Goal: Task Accomplishment & Management: Manage account settings

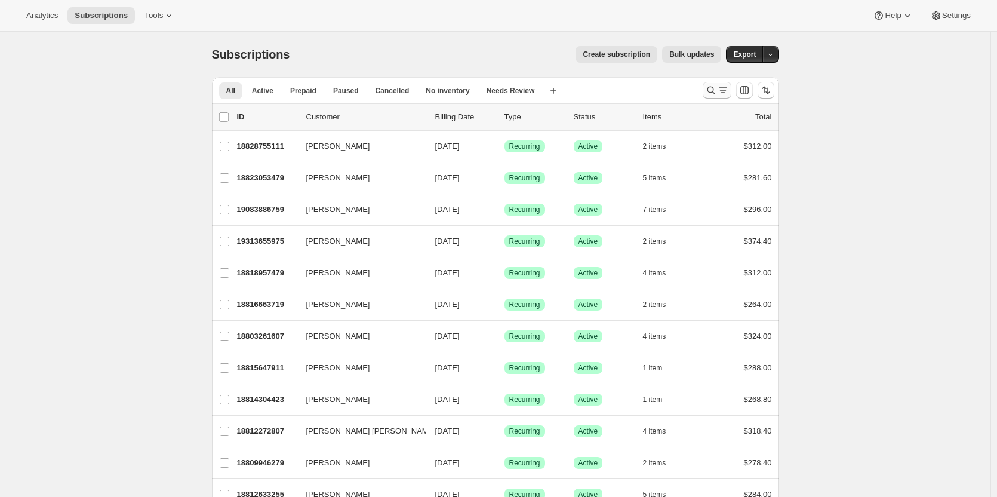
click at [710, 87] on icon "Search and filter results" at bounding box center [711, 90] width 12 height 12
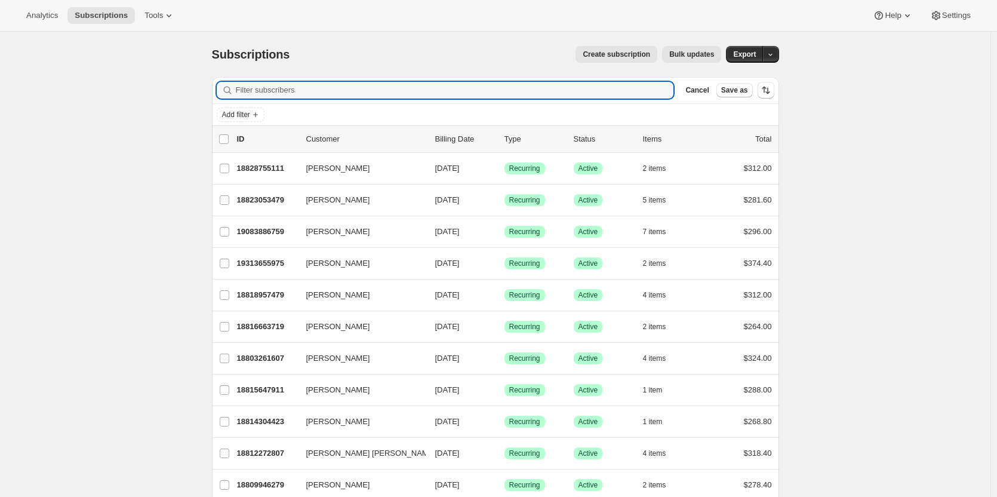
click at [610, 51] on span "Create subscription" at bounding box center [615, 55] width 67 height 10
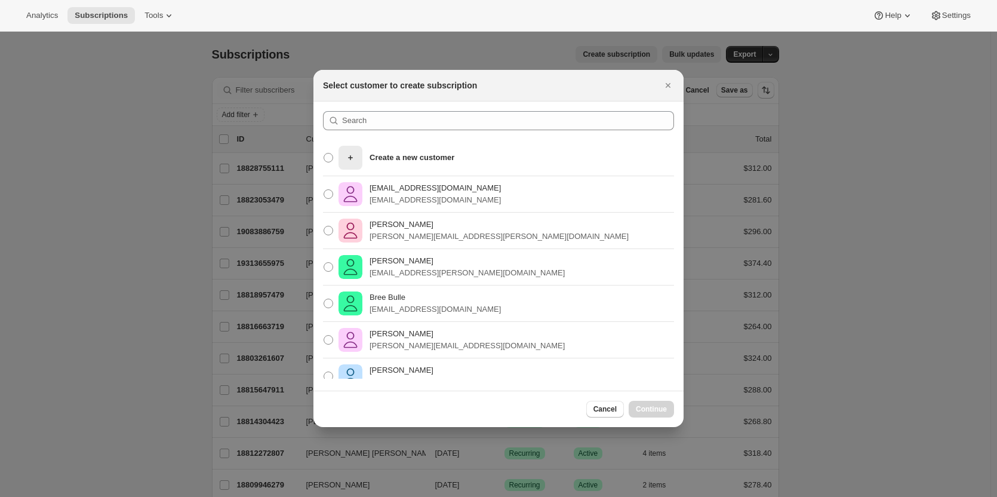
click at [665, 84] on icon "Close" at bounding box center [668, 85] width 12 height 12
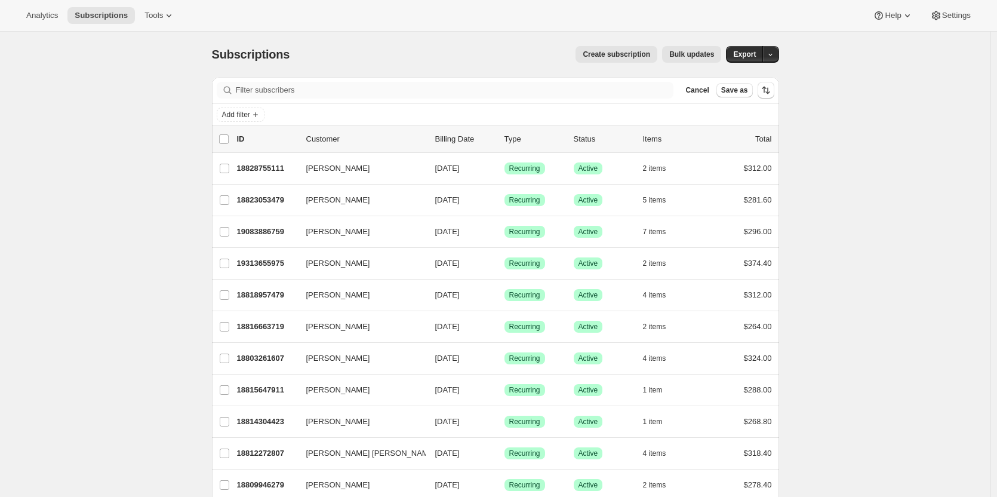
drag, startPoint x: 318, startPoint y: 98, endPoint x: 307, endPoint y: 95, distance: 11.0
click at [315, 97] on div "Filter subscribers Cancel Save as" at bounding box center [495, 90] width 567 height 26
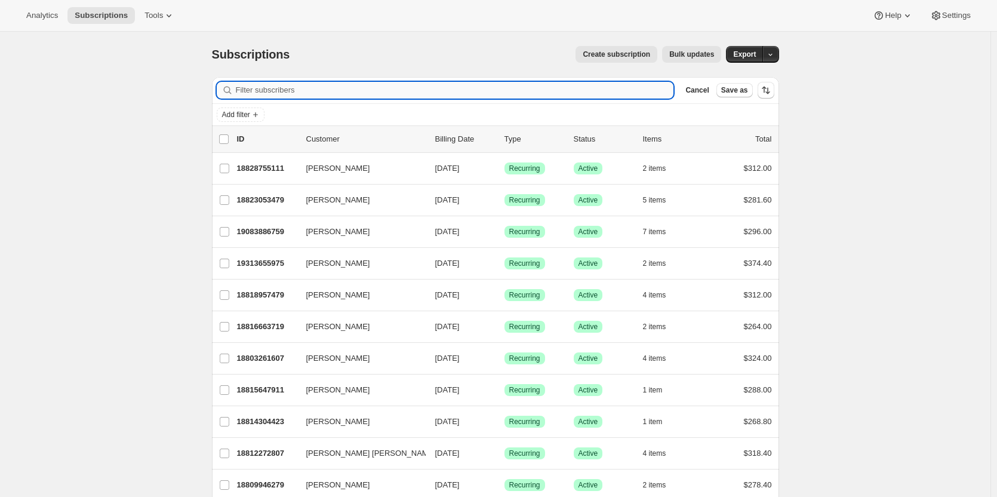
click at [290, 94] on input "Filter subscribers" at bounding box center [455, 90] width 438 height 17
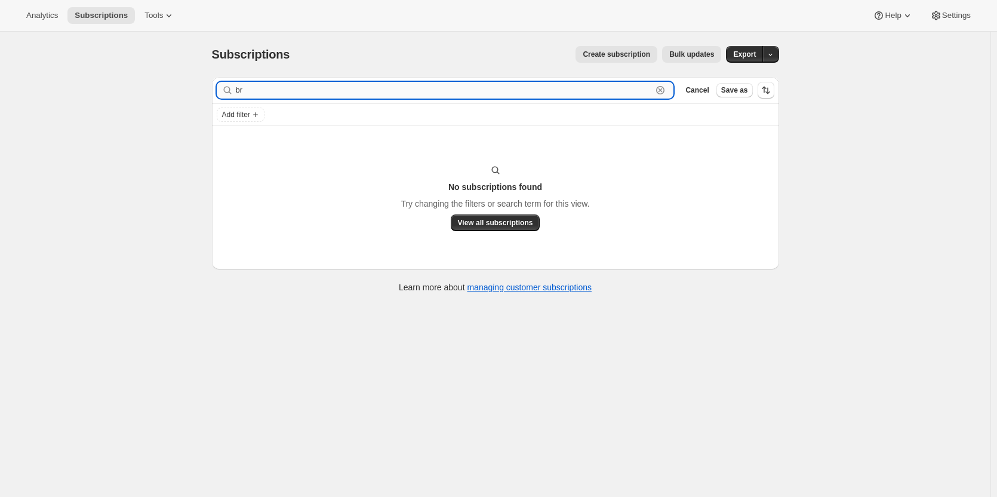
type input "b"
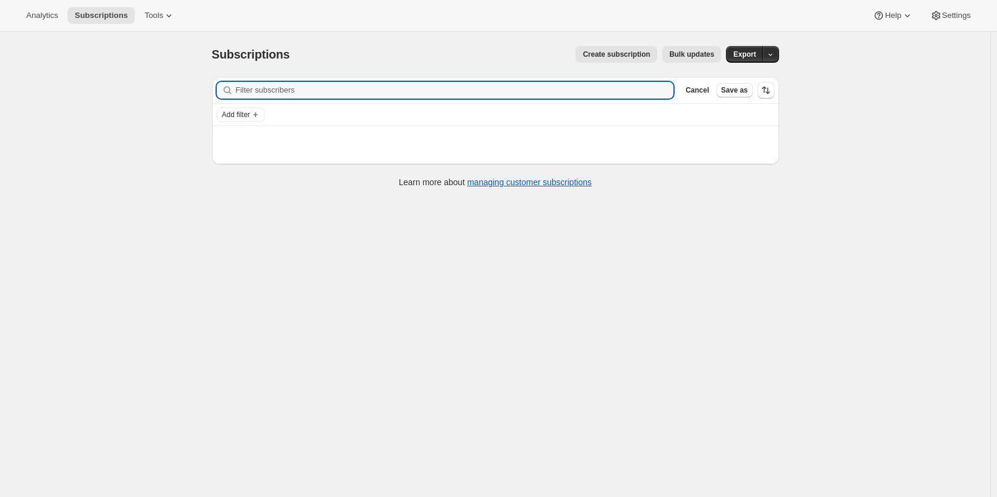
click at [612, 53] on span "Create subscription" at bounding box center [615, 55] width 67 height 10
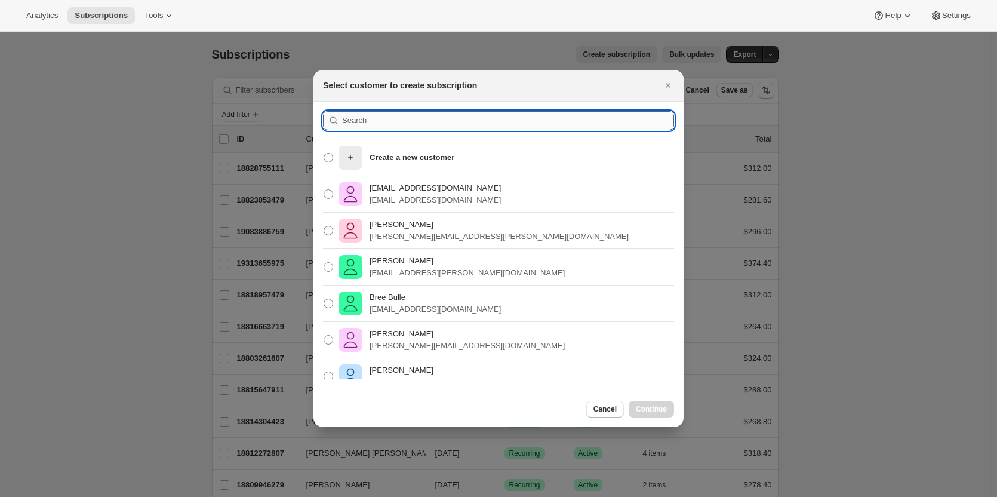
click at [381, 119] on input ":rc:" at bounding box center [508, 120] width 332 height 19
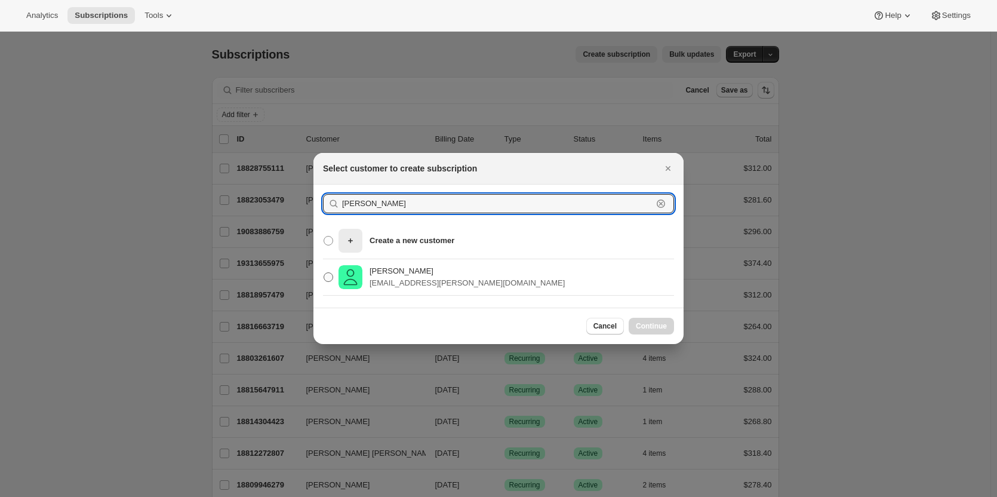
type input "brian ferg"
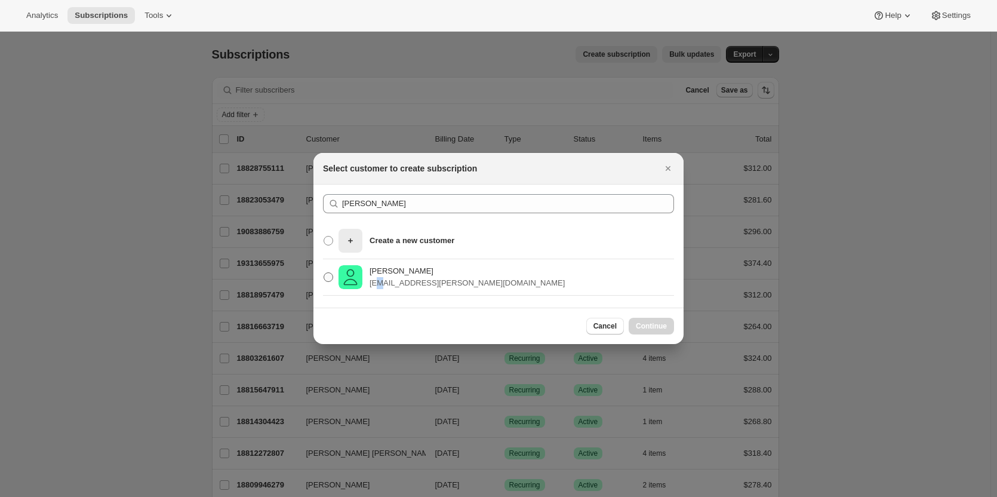
click at [378, 278] on p "bferguson@adam.com.au" at bounding box center [466, 283] width 195 height 12
click at [331, 275] on span ":rc:" at bounding box center [328, 277] width 10 height 10
click at [324, 273] on input "Brian Ferguson bferguson@adam.com.au" at bounding box center [323, 272] width 1 height 1
radio input "true"
click at [657, 329] on span "Continue" at bounding box center [651, 326] width 31 height 10
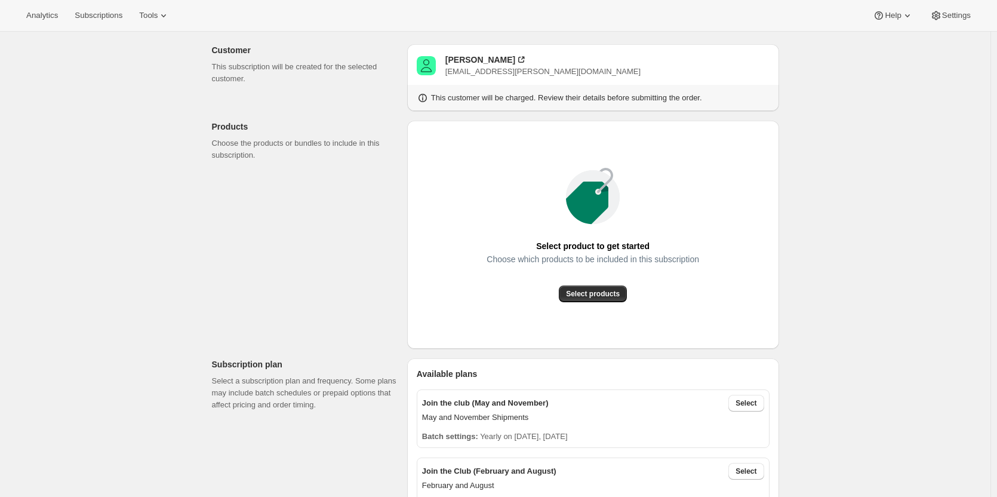
scroll to position [119, 0]
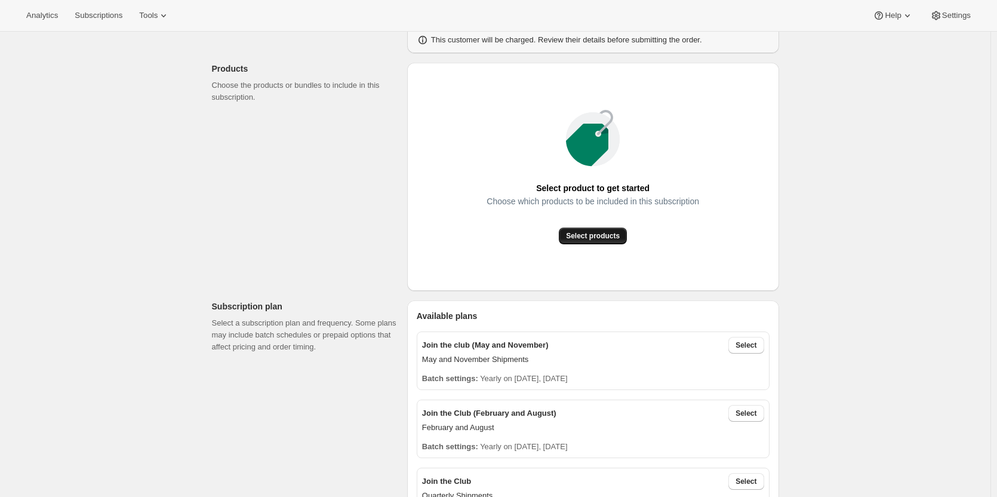
drag, startPoint x: 586, startPoint y: 241, endPoint x: 591, endPoint y: 232, distance: 10.1
click at [591, 234] on button "Select products" at bounding box center [593, 235] width 68 height 17
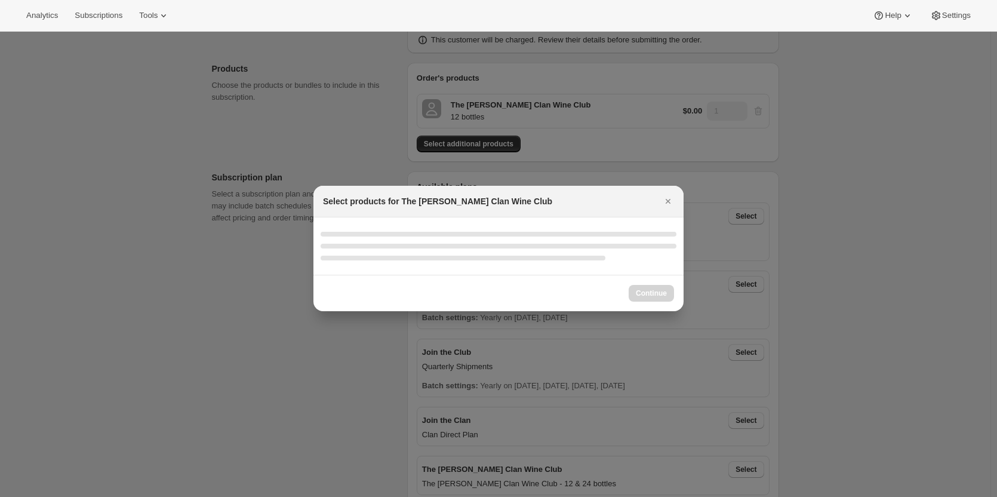
select select "gid://shopify/ProductVariant/46927751086247"
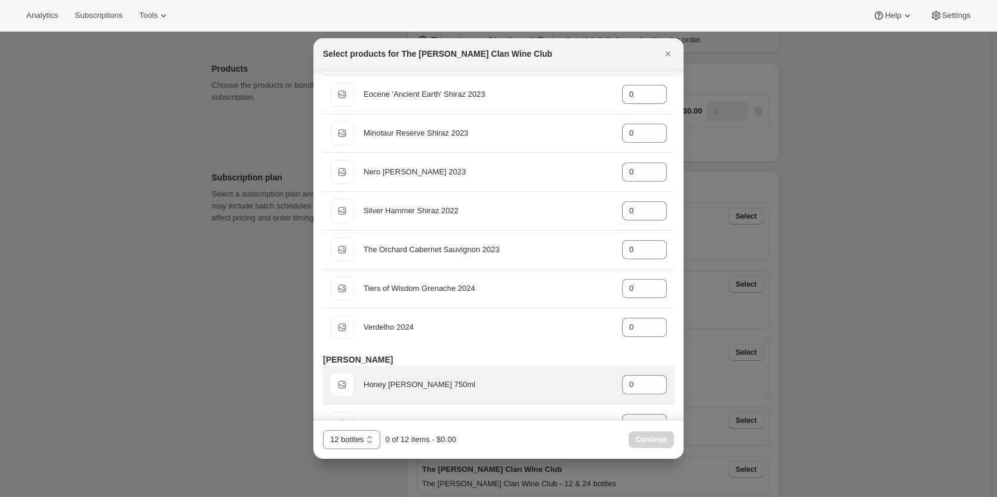
scroll to position [537, 0]
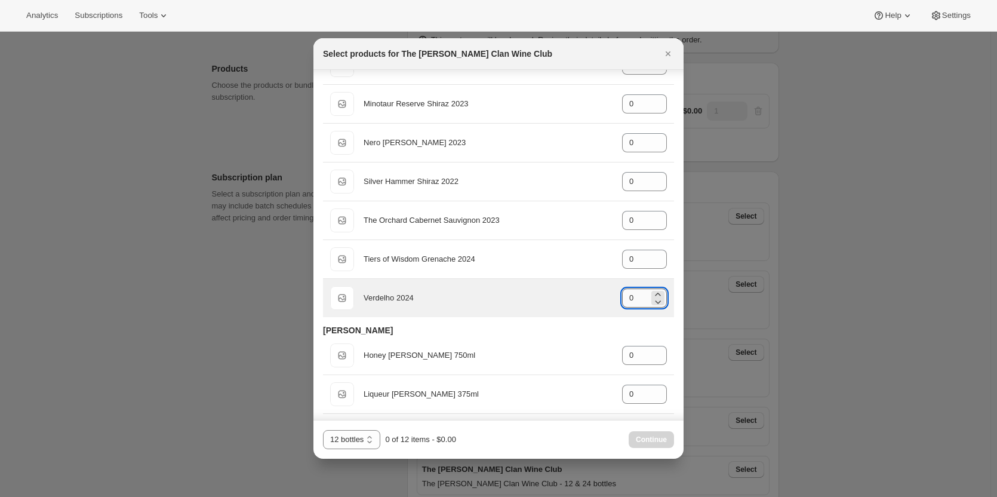
click at [630, 297] on input "0" at bounding box center [635, 297] width 27 height 19
drag, startPoint x: 615, startPoint y: 297, endPoint x: 593, endPoint y: 297, distance: 22.1
click at [598, 297] on div "Default Title Verdelho 2024 gid://shopify/ProductVariant/46914044756135 0" at bounding box center [498, 298] width 337 height 24
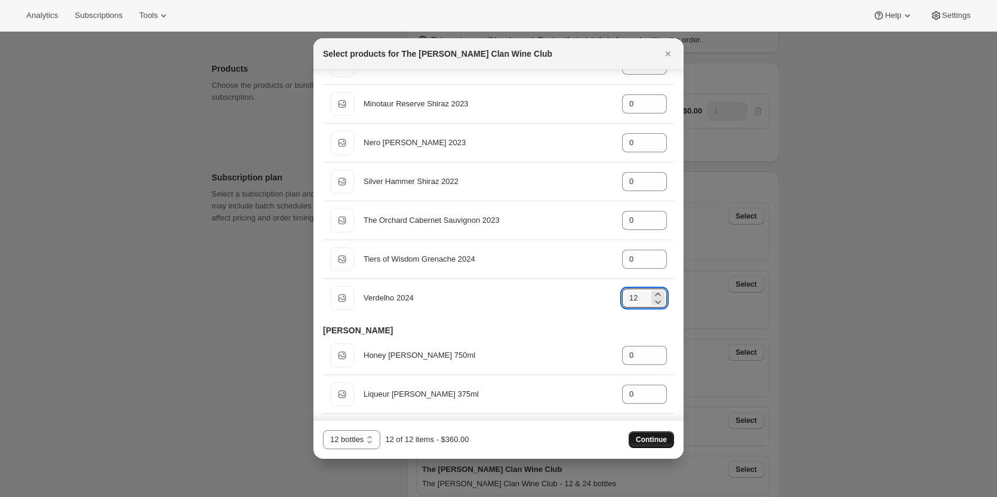
type input "12"
click at [651, 438] on span "Continue" at bounding box center [651, 439] width 31 height 10
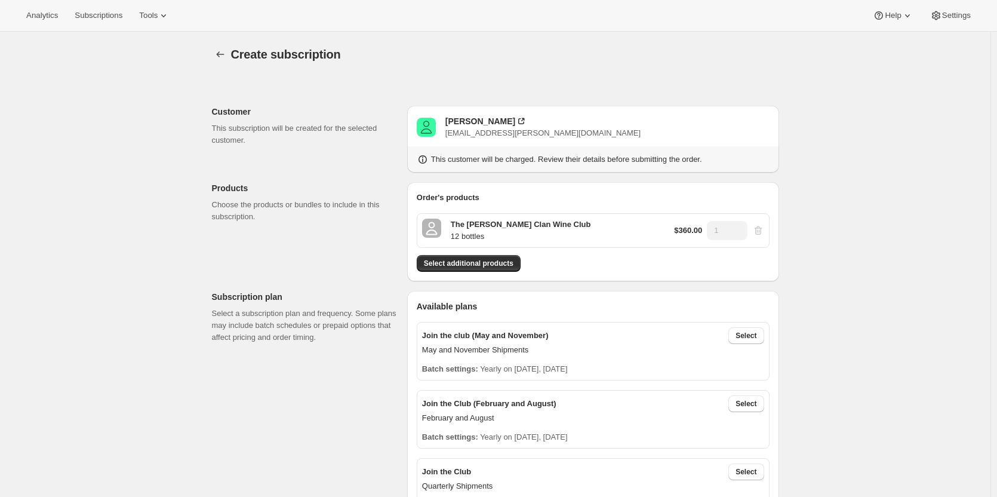
scroll to position [119, 0]
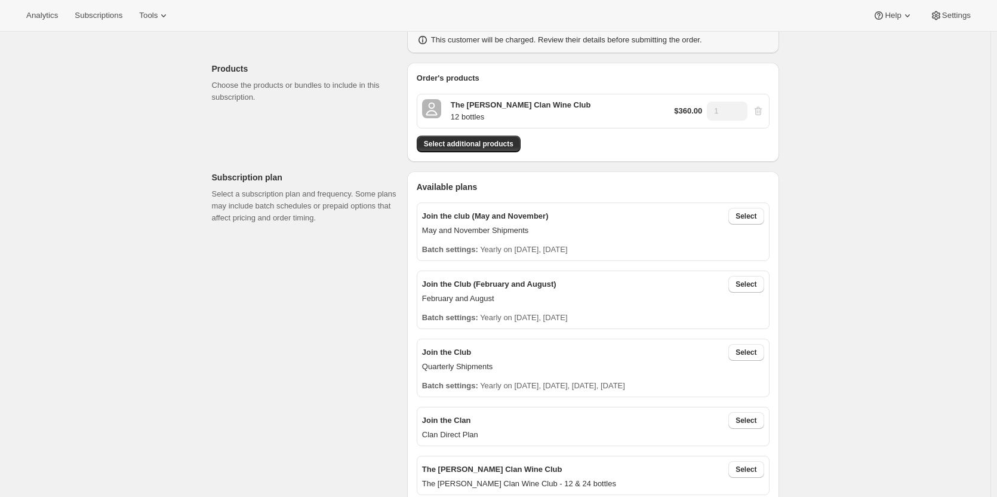
click at [474, 103] on p "The [PERSON_NAME] Clan Wine Club" at bounding box center [521, 105] width 140 height 12
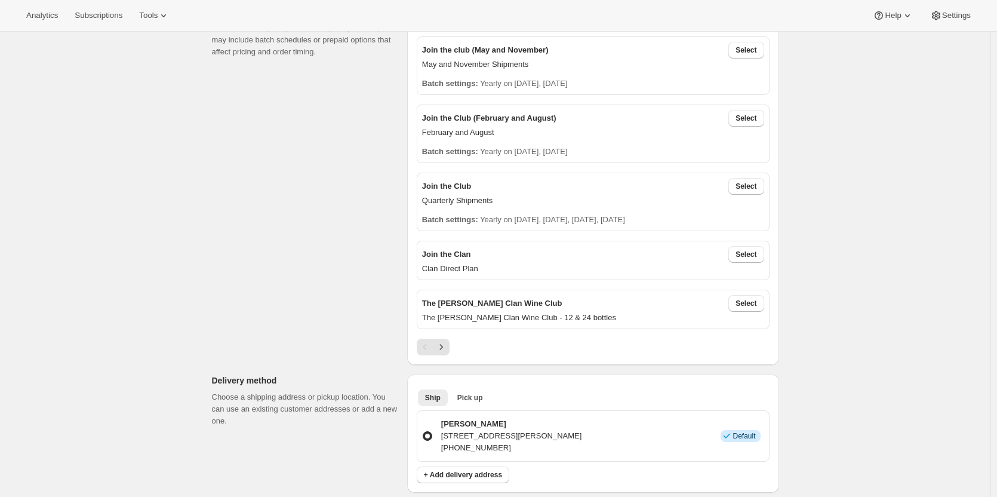
scroll to position [298, 0]
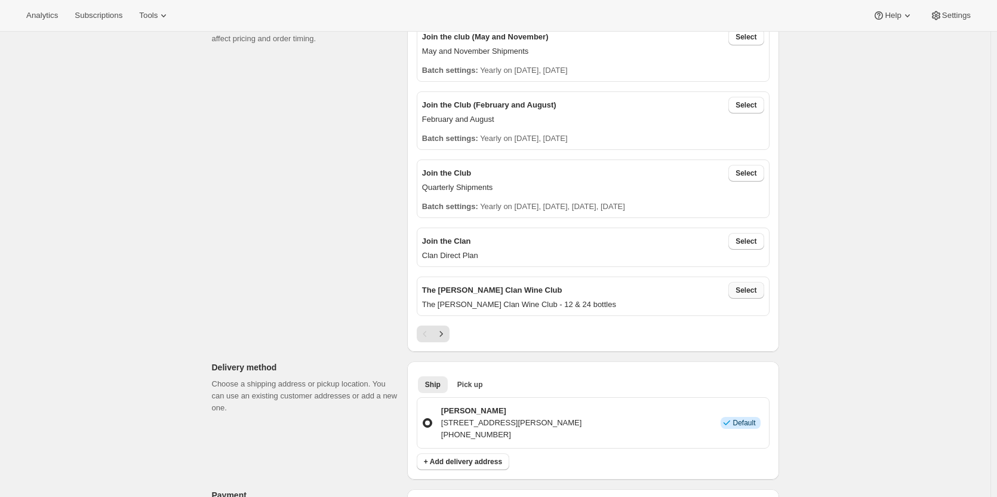
click at [744, 291] on span "Select" at bounding box center [745, 290] width 21 height 10
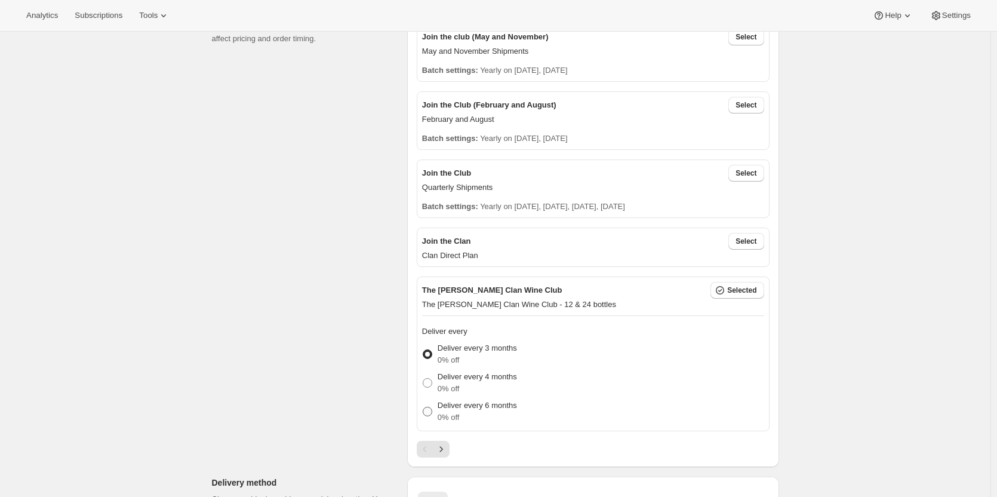
click at [446, 405] on p "Deliver every 6 months" at bounding box center [476, 405] width 79 height 12
click at [423, 406] on input "Deliver every 6 months 0% off" at bounding box center [423, 406] width 1 height 1
radio input "true"
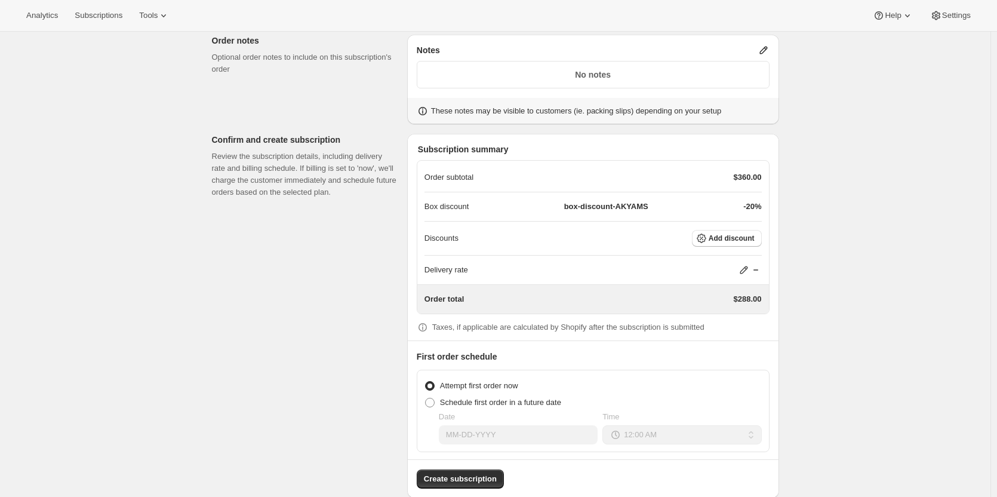
scroll to position [1000, 0]
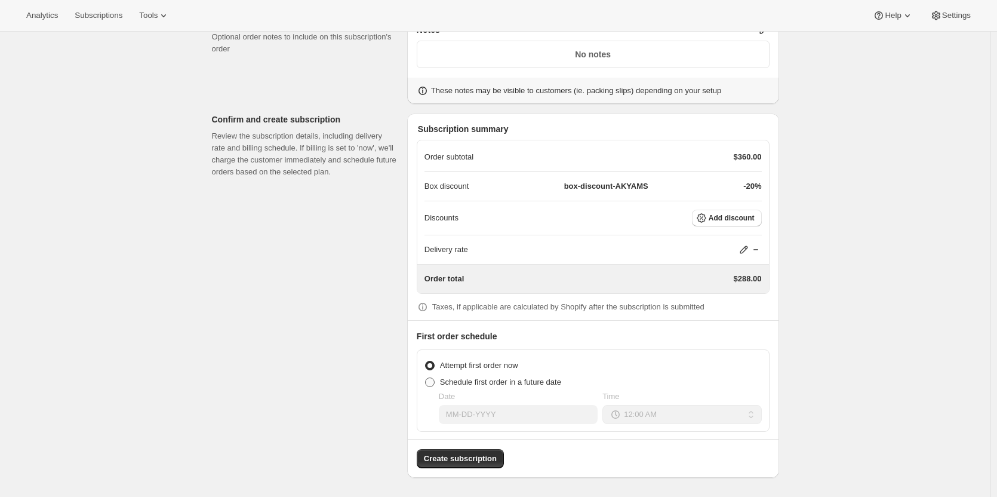
click at [434, 381] on span at bounding box center [430, 382] width 10 height 10
click at [426, 378] on input "Schedule first order in a future date" at bounding box center [425, 377] width 1 height 1
radio input "true"
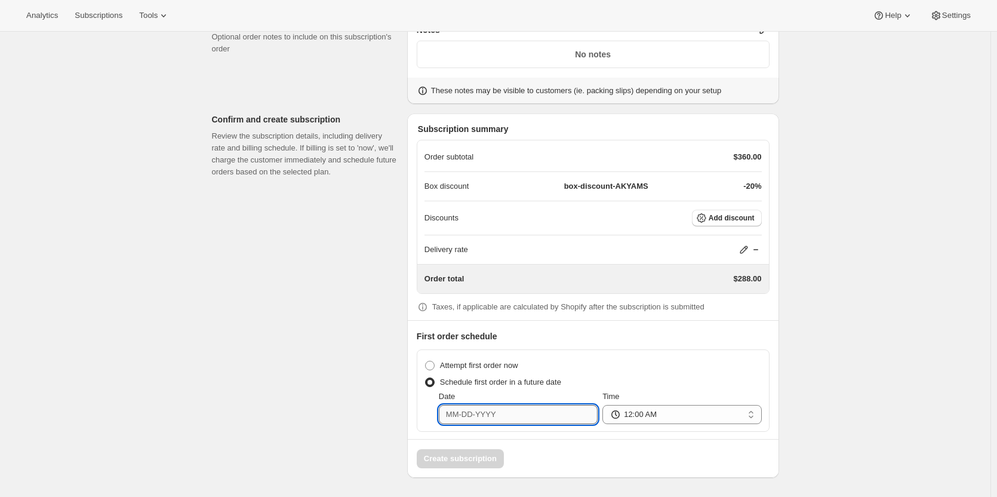
click at [454, 412] on input "Date" at bounding box center [518, 414] width 159 height 19
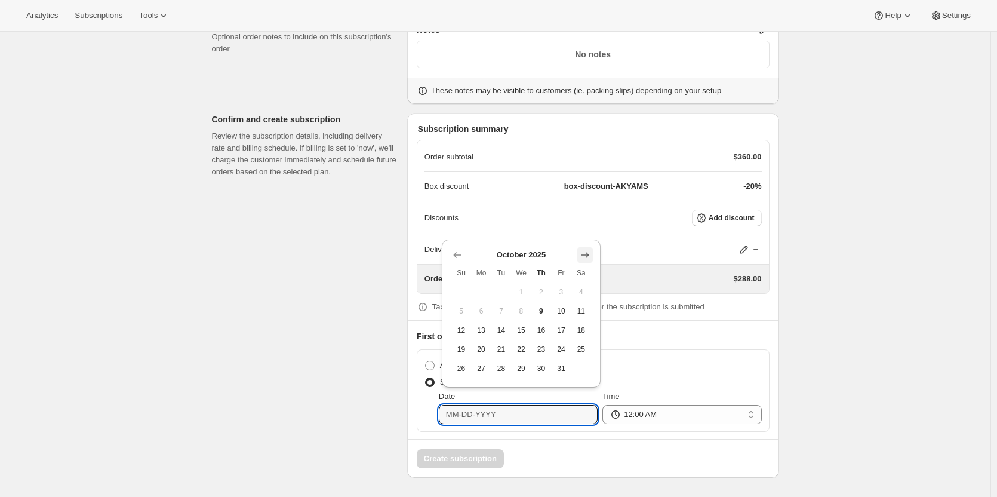
click at [591, 248] on button "Show next month, November 2025" at bounding box center [584, 254] width 17 height 17
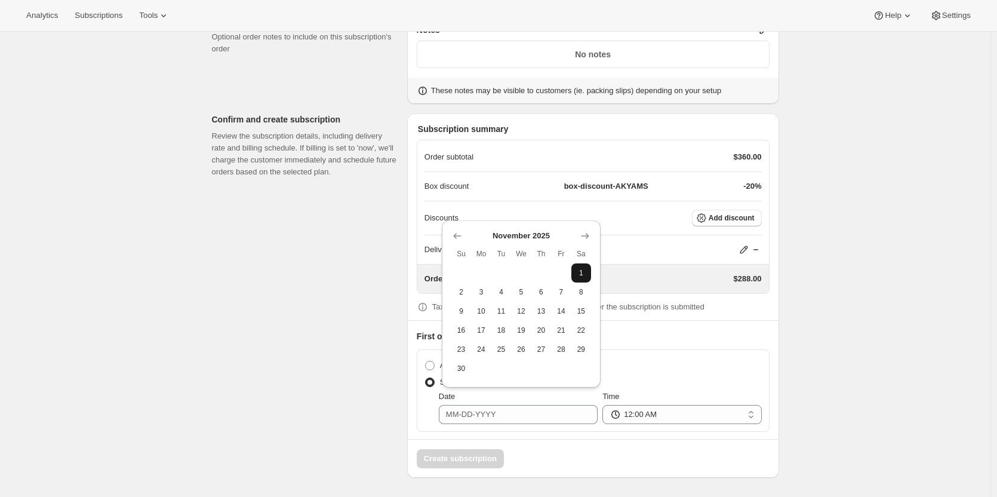
click at [582, 272] on span "1" at bounding box center [581, 273] width 11 height 10
type input "11-01-2025"
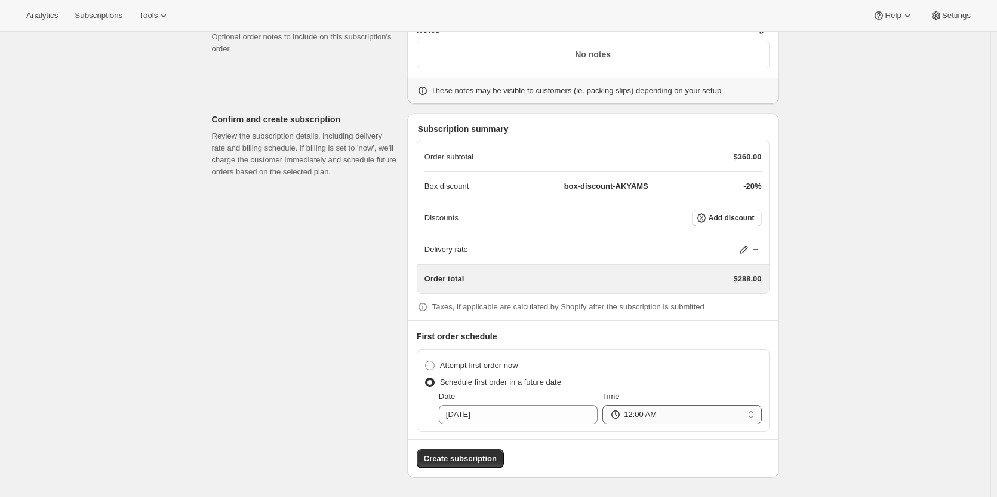
click at [639, 418] on select "12:00 AM 01:00 AM 02:00 AM 03:00 AM 04:00 AM 05:00 AM 06:00 AM 07:00 AM 08:00 A…" at bounding box center [681, 414] width 159 height 19
select select "09:00"
click at [605, 405] on select "12:00 AM 01:00 AM 02:00 AM 03:00 AM 04:00 AM 05:00 AM 06:00 AM 07:00 AM 08:00 A…" at bounding box center [681, 414] width 159 height 19
click at [479, 415] on input "11-01-2025" at bounding box center [518, 414] width 159 height 19
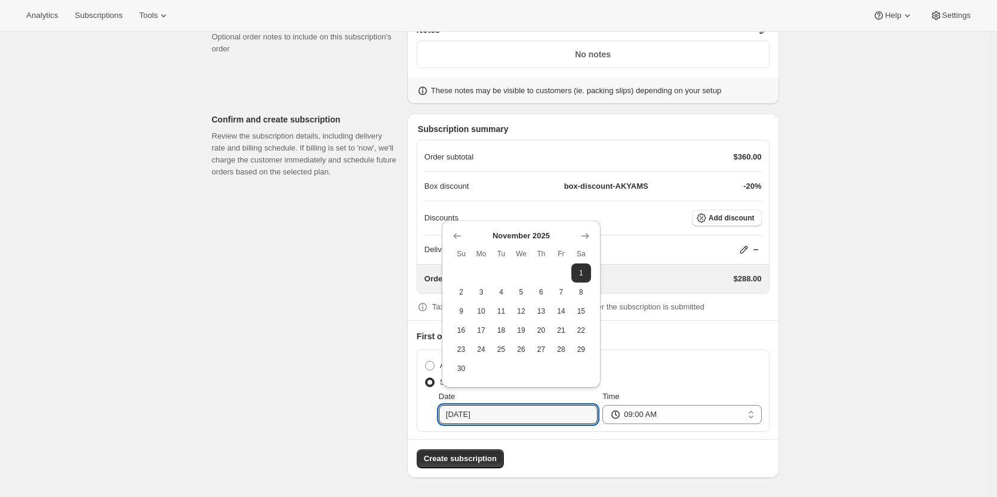
drag, startPoint x: 667, startPoint y: 368, endPoint x: 627, endPoint y: 410, distance: 57.4
click at [667, 368] on div "Attempt first order now" at bounding box center [592, 365] width 337 height 17
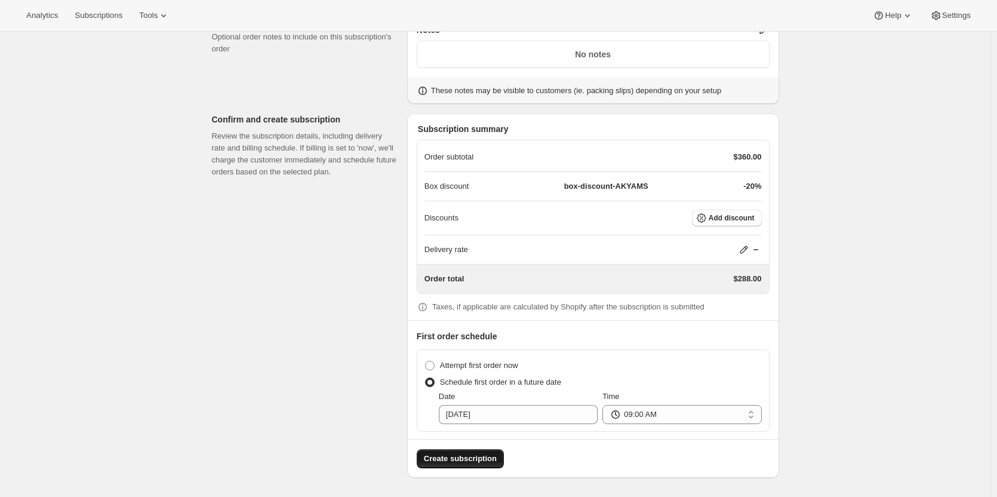
click at [474, 458] on span "Create subscription" at bounding box center [460, 458] width 73 height 12
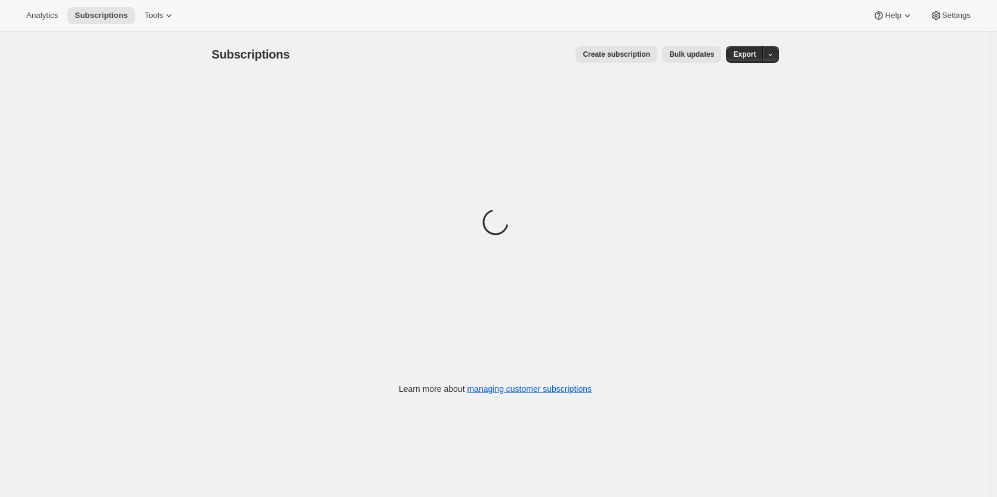
click at [609, 53] on span "Create subscription" at bounding box center [615, 55] width 67 height 10
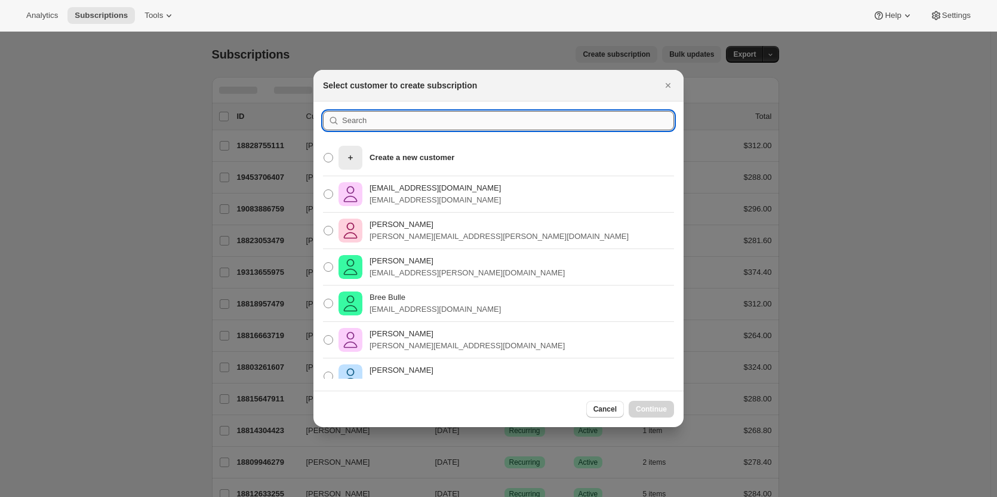
click at [360, 123] on input ":r12i:" at bounding box center [508, 120] width 332 height 19
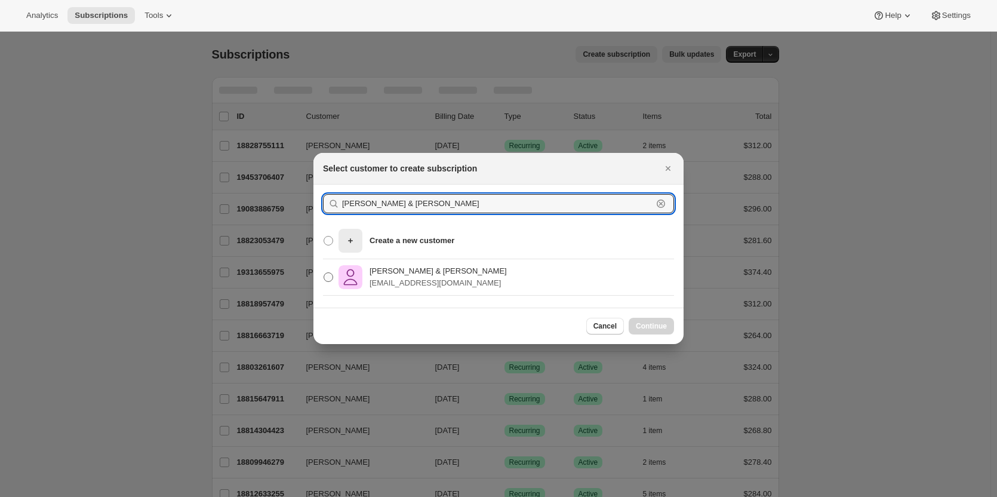
type input "peter & leslie fen"
click at [442, 286] on p "[EMAIL_ADDRESS][DOMAIN_NAME]" at bounding box center [437, 283] width 137 height 12
click at [324, 273] on input "Peter & Leslie Fenwick justpete@hotmail.com" at bounding box center [323, 272] width 1 height 1
radio input "true"
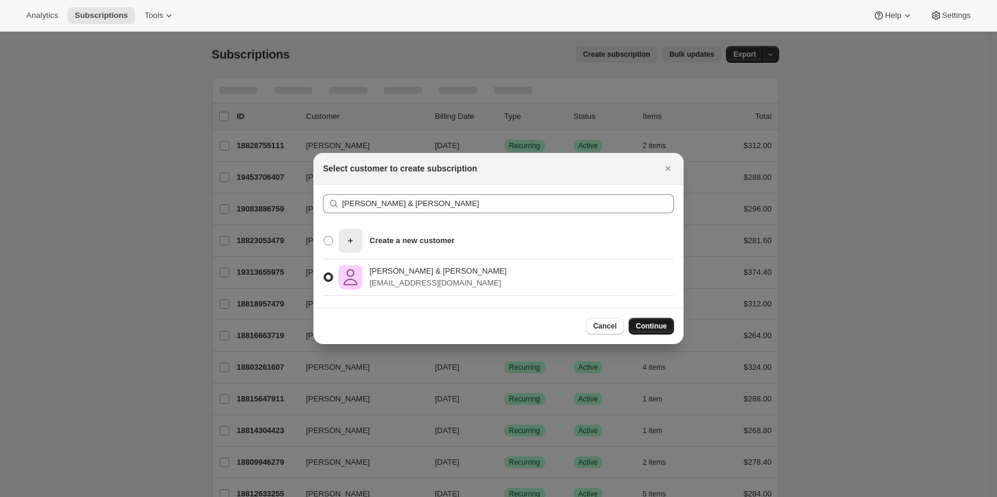
click at [641, 322] on span "Continue" at bounding box center [651, 326] width 31 height 10
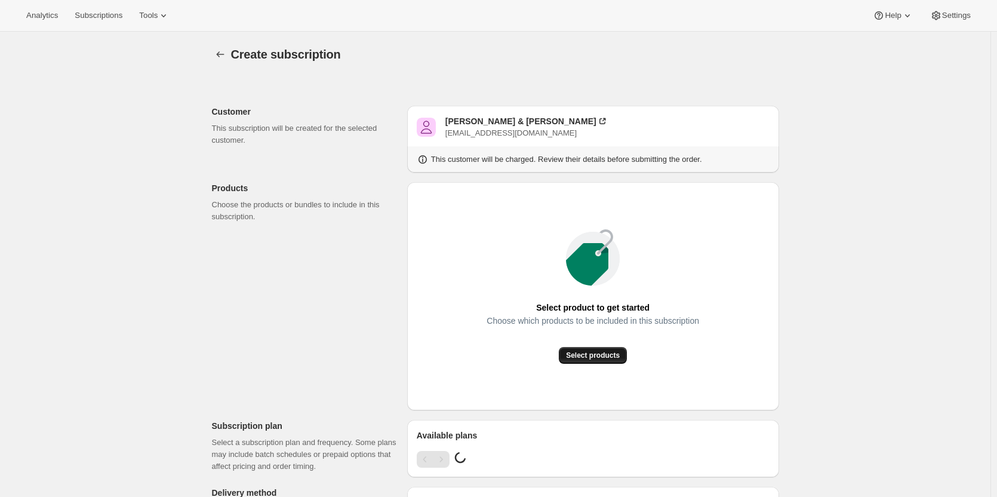
click at [616, 352] on span "Select products" at bounding box center [593, 355] width 54 height 10
click at [594, 358] on span "Select products" at bounding box center [593, 355] width 54 height 10
click at [576, 349] on button "Select products" at bounding box center [593, 355] width 68 height 17
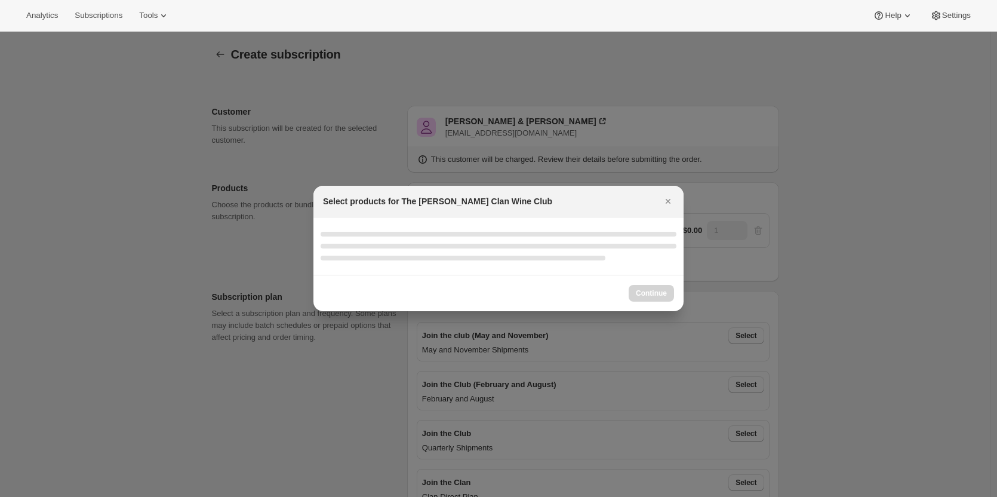
select select "gid://shopify/ProductVariant/46927751086247"
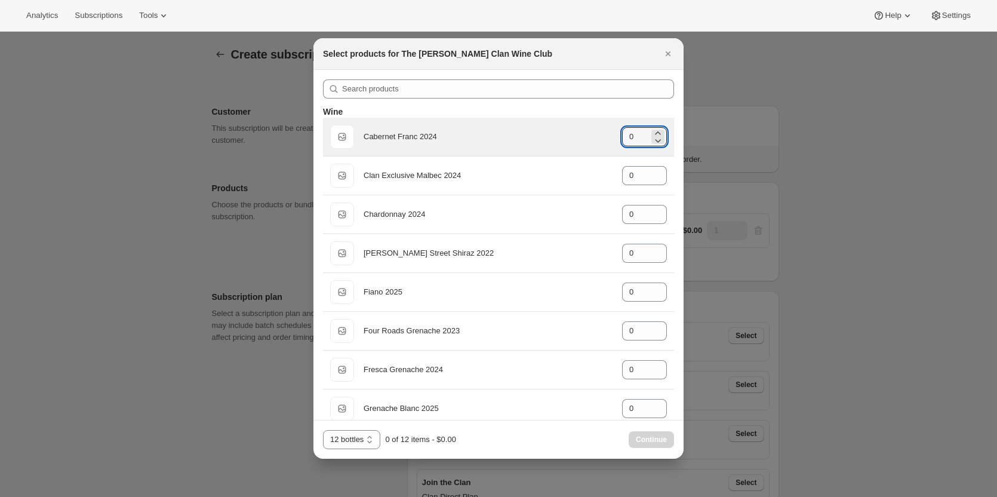
drag, startPoint x: 631, startPoint y: 135, endPoint x: 602, endPoint y: 135, distance: 29.2
click at [606, 135] on div "Default Title Cabernet Franc 2024 gid://shopify/ProductVariant/46914039546023 0" at bounding box center [498, 137] width 337 height 24
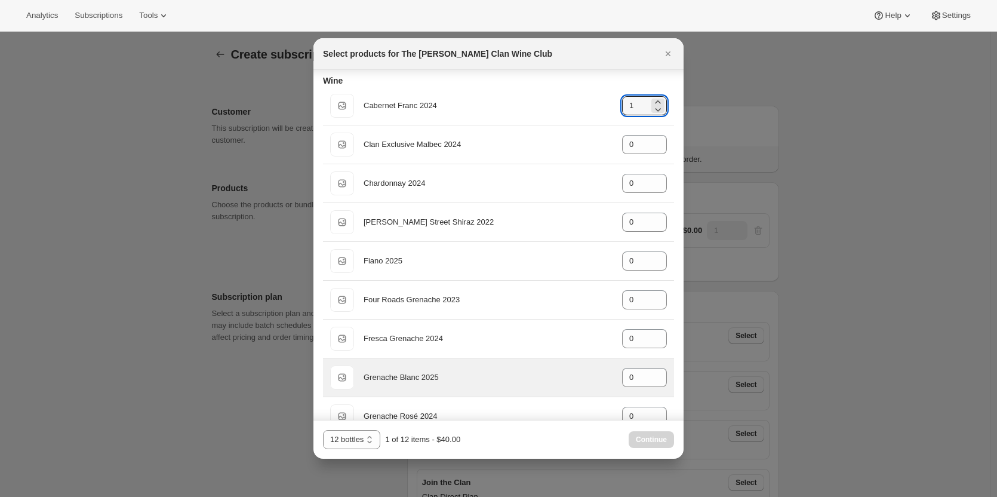
scroll to position [60, 0]
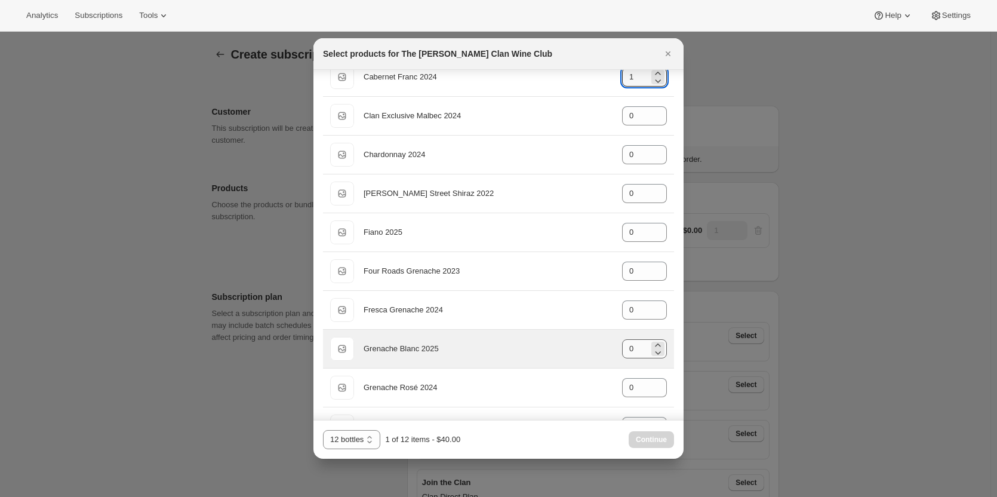
type input "1"
drag, startPoint x: 632, startPoint y: 345, endPoint x: 603, endPoint y: 347, distance: 28.7
click at [603, 347] on div "Default Title Grenache Blanc 2025 gid://shopify/ProductVariant/46914041970855 0" at bounding box center [498, 349] width 337 height 24
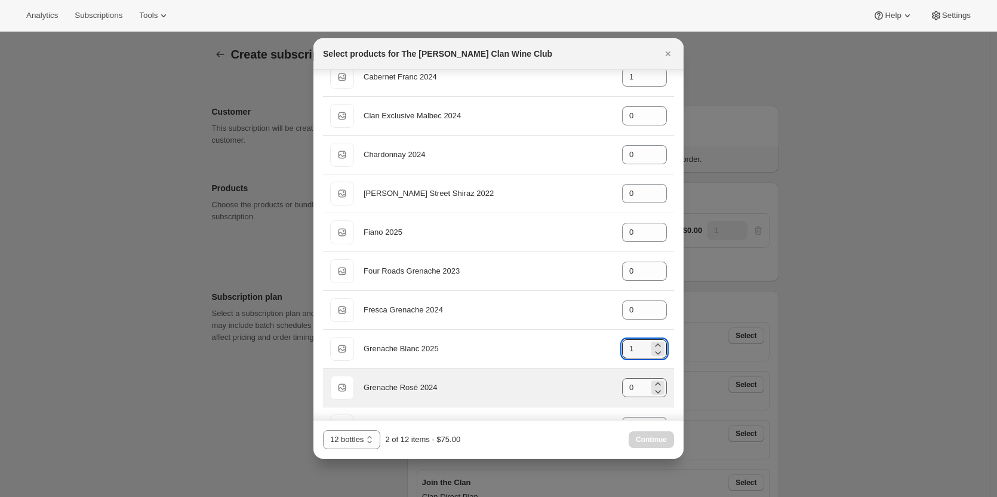
type input "1"
drag, startPoint x: 641, startPoint y: 389, endPoint x: 593, endPoint y: 389, distance: 48.3
click at [593, 389] on div "Default Title Grenache Rosé 2024 gid://shopify/ProductVariant/46914042429607 0" at bounding box center [498, 387] width 337 height 24
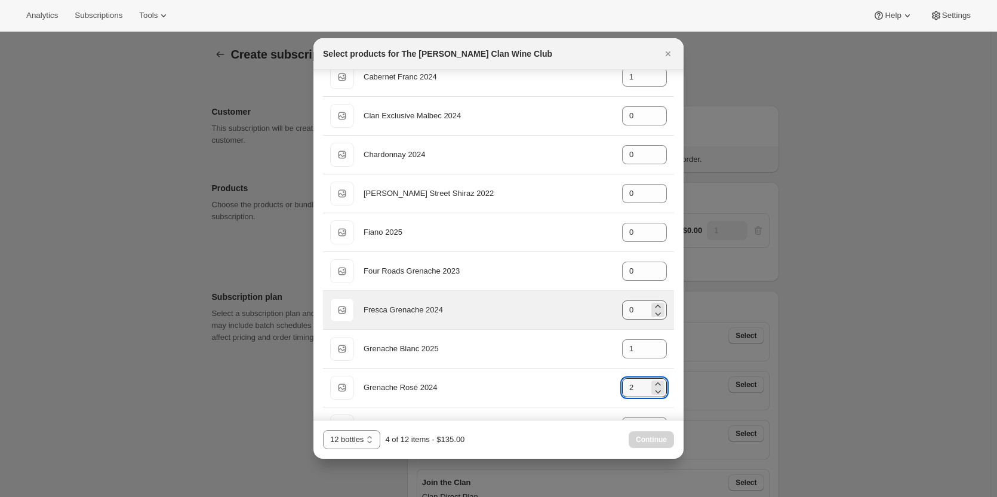
type input "2"
drag, startPoint x: 629, startPoint y: 316, endPoint x: 608, endPoint y: 310, distance: 21.7
click at [611, 312] on div "Default Title Fresca Grenache 2024 gid://shopify/ProductVariant/46914041872551 0" at bounding box center [498, 310] width 337 height 24
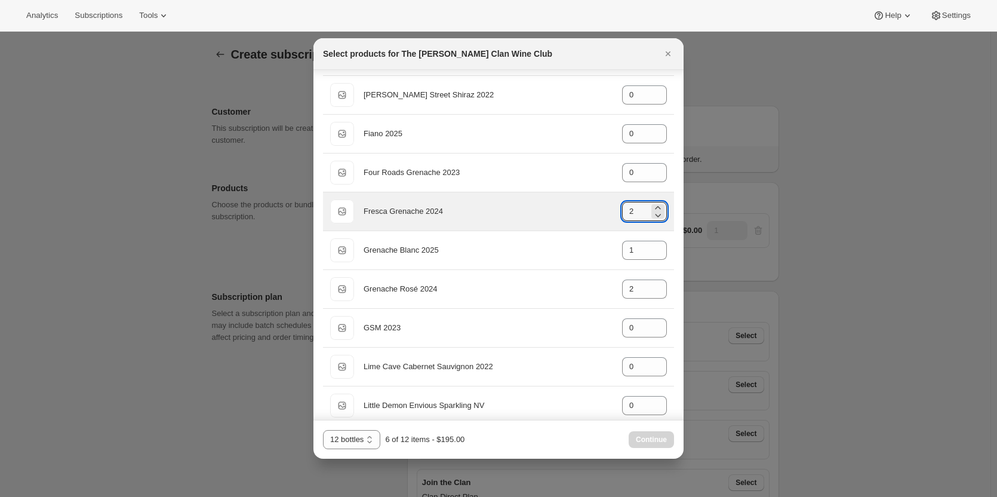
scroll to position [179, 0]
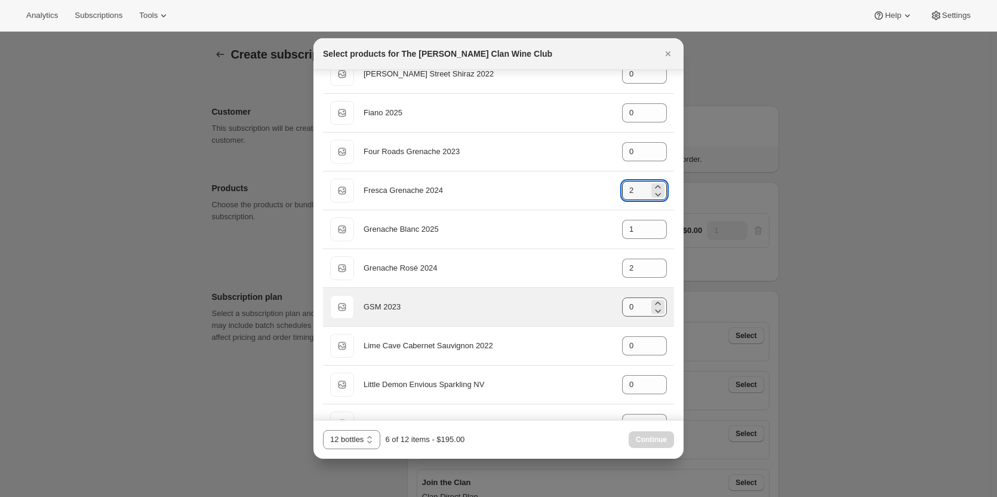
type input "2"
drag, startPoint x: 633, startPoint y: 307, endPoint x: 591, endPoint y: 305, distance: 42.4
click at [593, 306] on div "Default Title GSM 2023 gid://shopify/ProductVariant/46914042855591 0" at bounding box center [498, 307] width 337 height 24
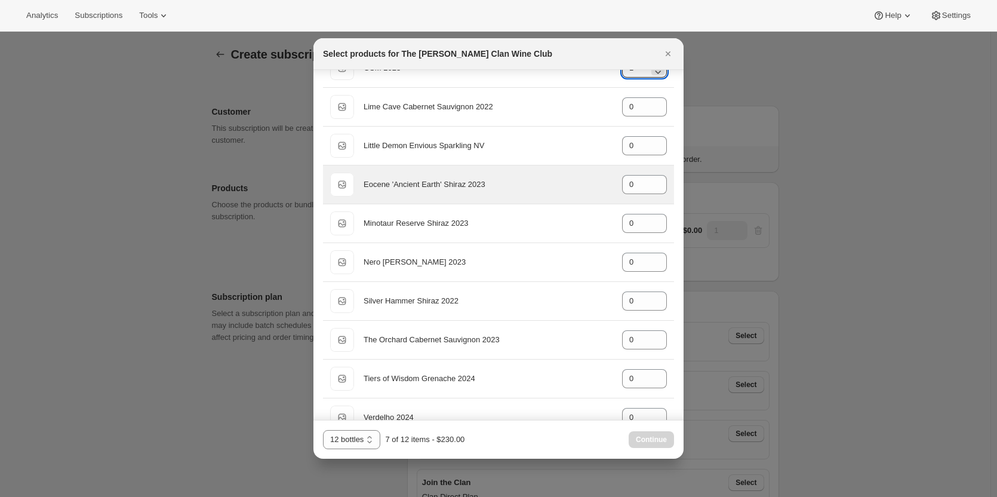
scroll to position [477, 0]
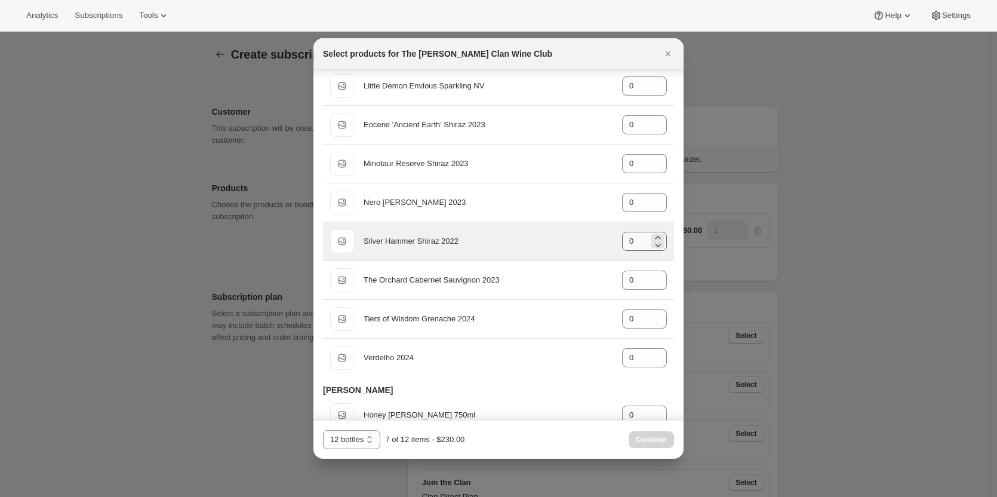
type input "1"
drag, startPoint x: 631, startPoint y: 242, endPoint x: 604, endPoint y: 241, distance: 26.9
click at [604, 241] on div "Default Title Silver Hammer Shiraz 2022 gid://shopify/ProductVariant/4691404419…" at bounding box center [498, 241] width 337 height 24
click at [627, 240] on input "0" at bounding box center [635, 241] width 27 height 19
drag, startPoint x: 630, startPoint y: 240, endPoint x: 618, endPoint y: 242, distance: 12.7
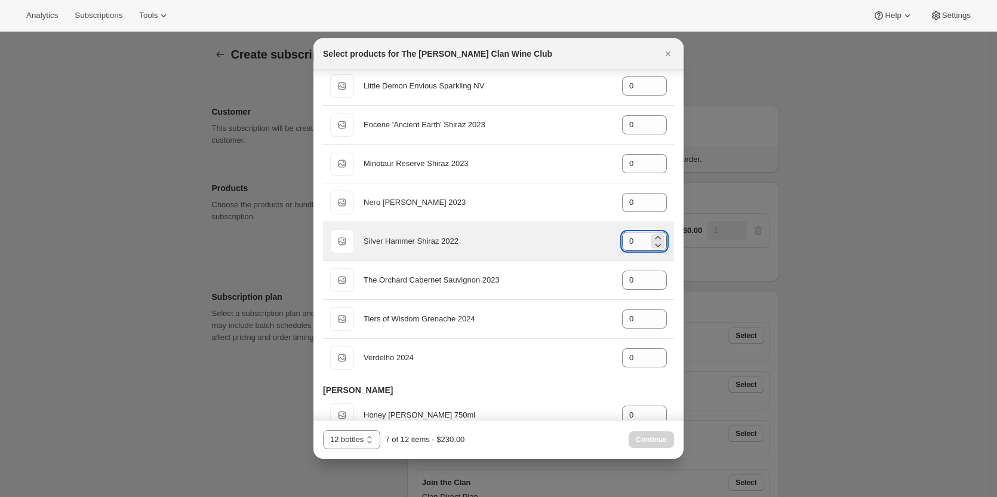
click at [622, 242] on input "0" at bounding box center [635, 241] width 27 height 19
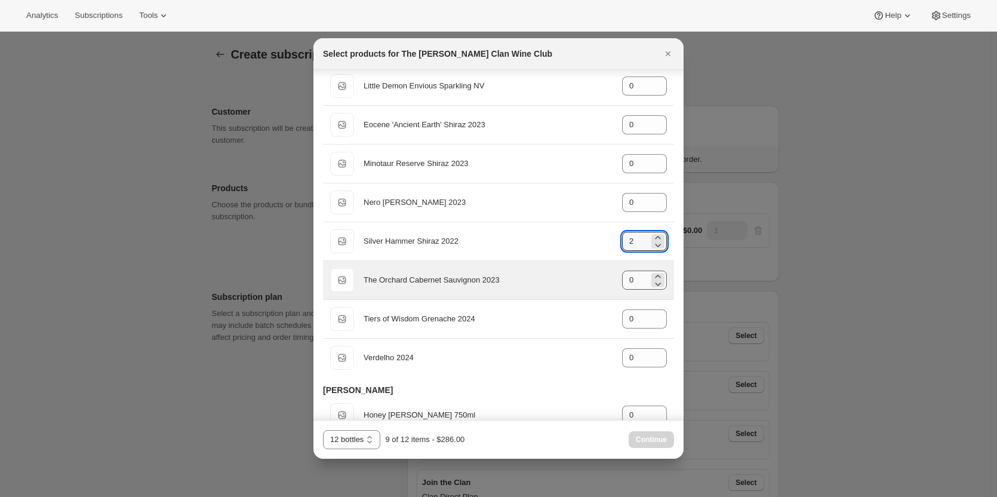
type input "2"
drag, startPoint x: 637, startPoint y: 282, endPoint x: 606, endPoint y: 278, distance: 31.8
click at [606, 278] on div "Default Title The Orchard Cabernet Sauvignon 2023 gid://shopify/ProductVariant/…" at bounding box center [498, 280] width 337 height 24
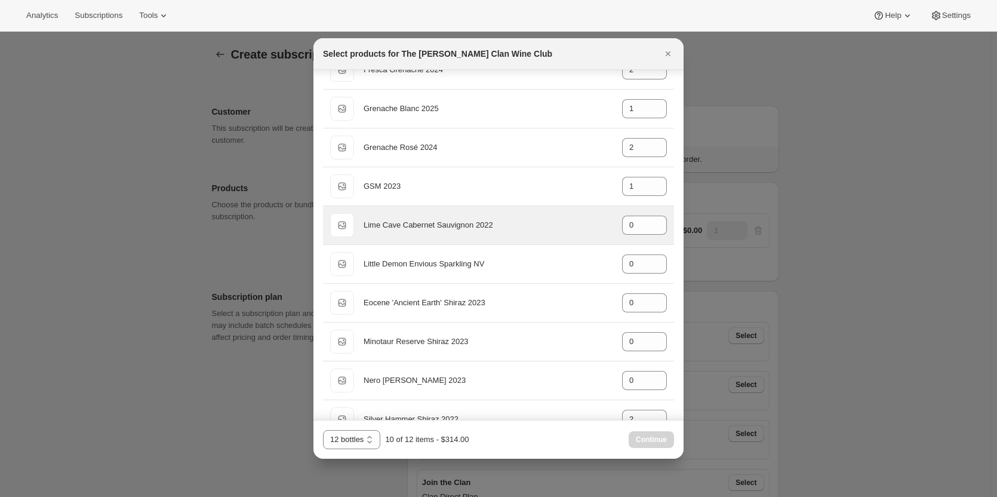
scroll to position [298, 0]
type input "1"
drag, startPoint x: 629, startPoint y: 227, endPoint x: 613, endPoint y: 229, distance: 16.2
click at [615, 229] on div "Default Title Lime Cave Cabernet Sauvignon 2022 gid://shopify/ProductVariant/46…" at bounding box center [498, 226] width 337 height 24
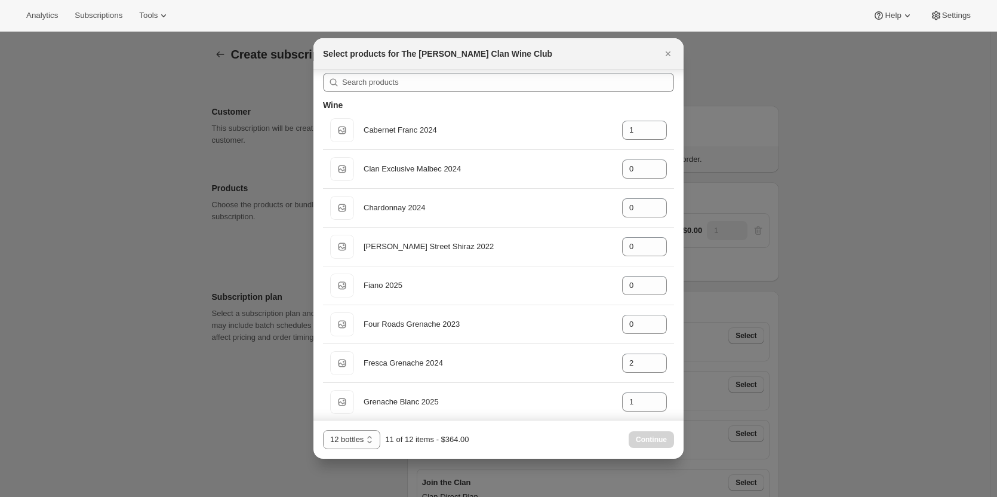
scroll to position [0, 0]
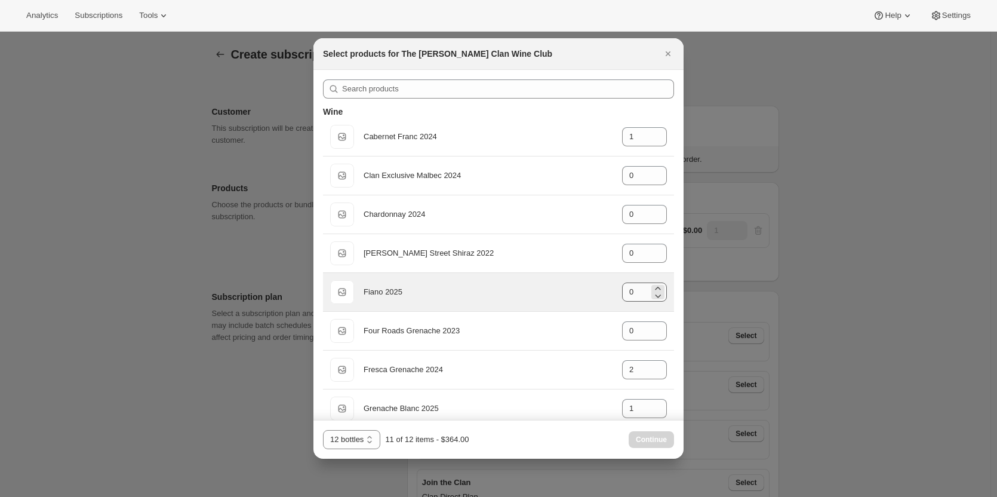
type input "1"
drag, startPoint x: 623, startPoint y: 292, endPoint x: 588, endPoint y: 292, distance: 34.6
click at [588, 292] on div "Default Title Fiano 2025 gid://shopify/ProductVariant/46914039808167 0" at bounding box center [498, 292] width 337 height 24
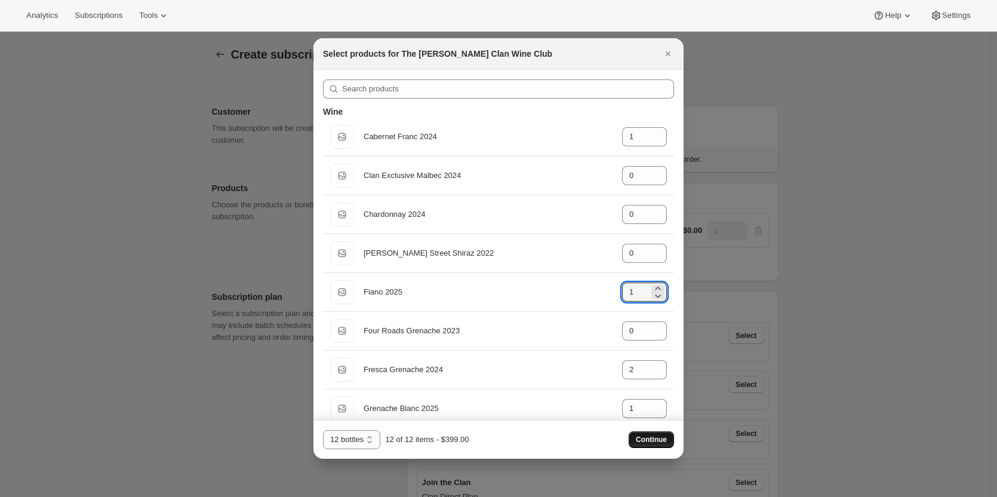
type input "1"
click at [639, 443] on span "Continue" at bounding box center [651, 439] width 31 height 10
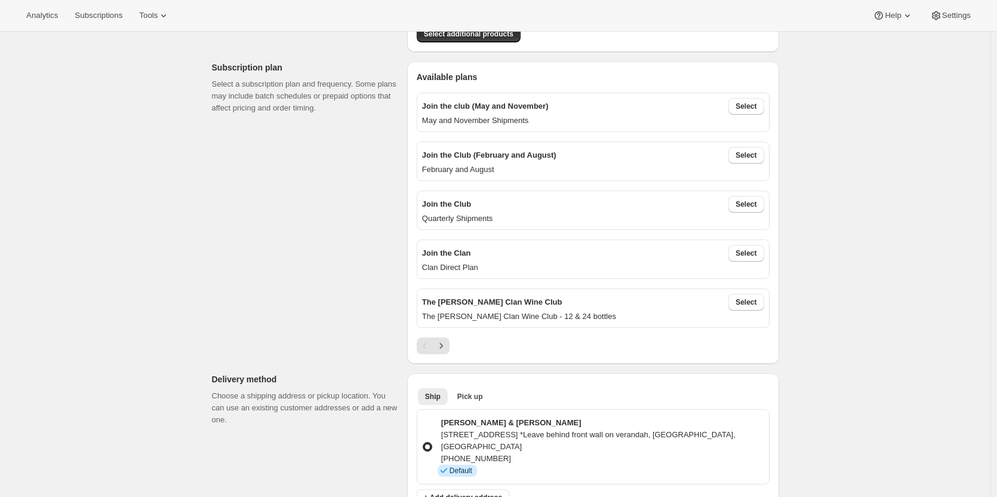
scroll to position [239, 0]
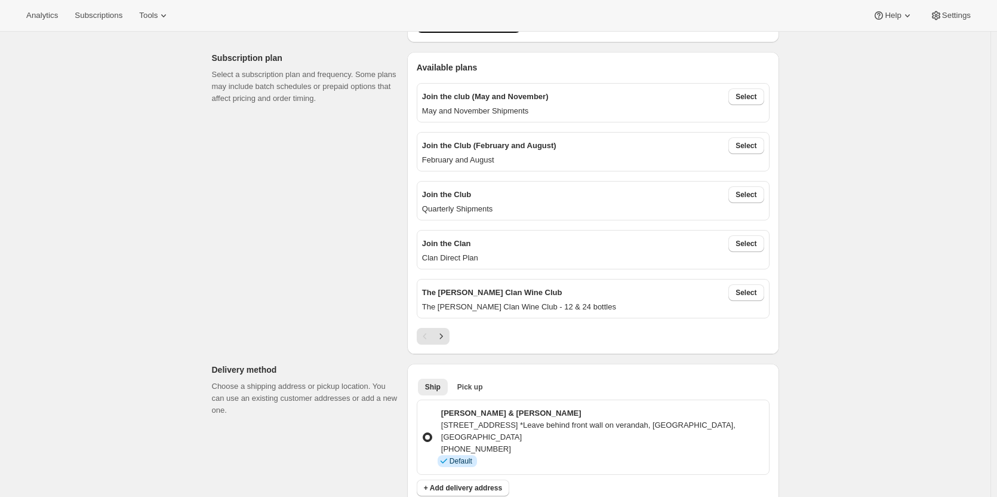
click at [475, 301] on p "The [PERSON_NAME] Clan Wine Club - 12 & 24 bottles" at bounding box center [593, 307] width 342 height 12
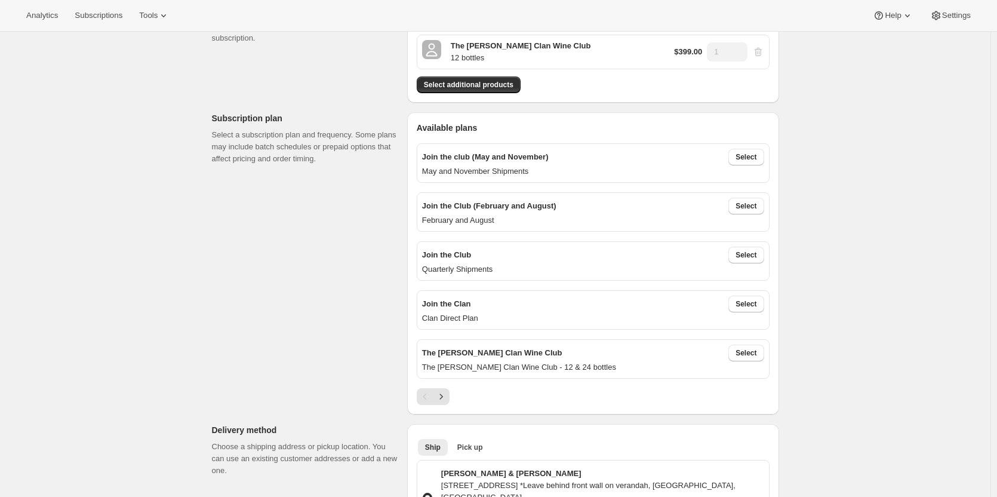
scroll to position [179, 0]
click at [753, 358] on button "Select" at bounding box center [745, 352] width 35 height 17
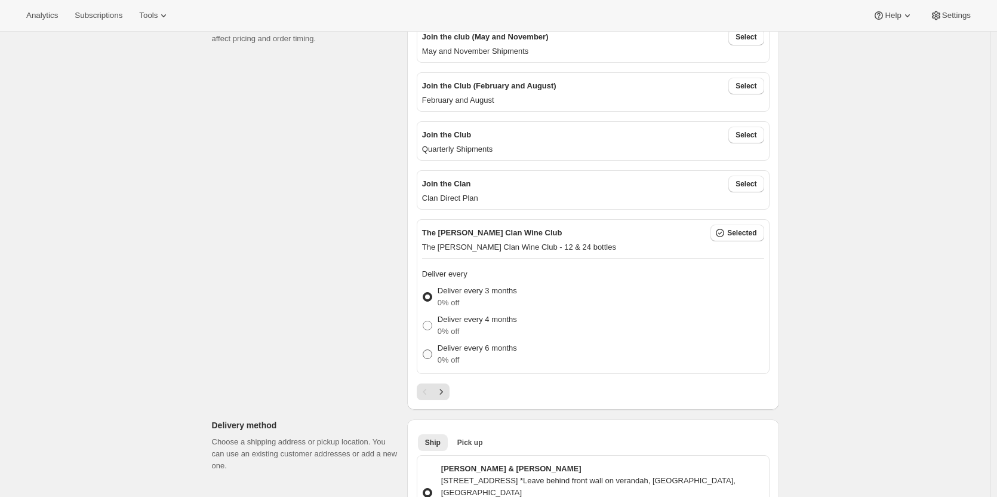
click at [450, 352] on p "Deliver every 6 months" at bounding box center [476, 348] width 79 height 12
click at [423, 350] on input "Deliver every 6 months 0% off" at bounding box center [423, 349] width 1 height 1
radio input "true"
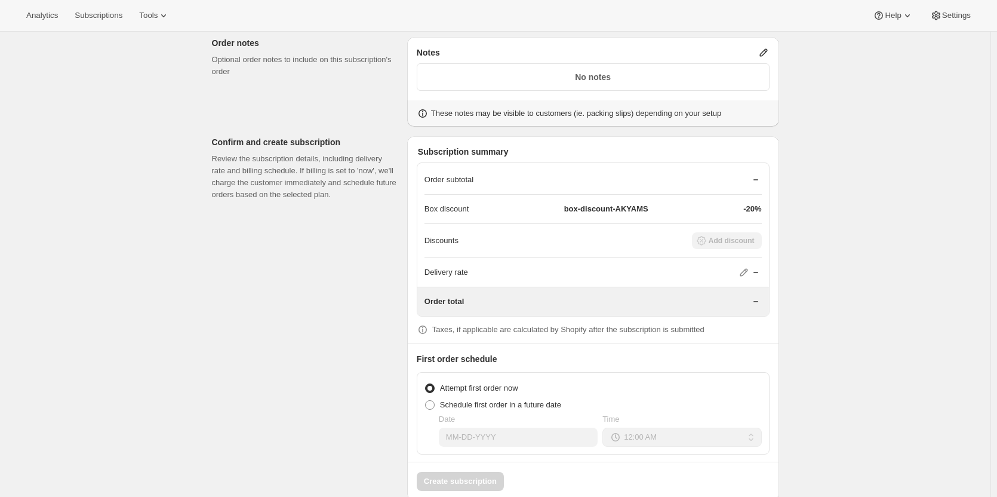
scroll to position [955, 0]
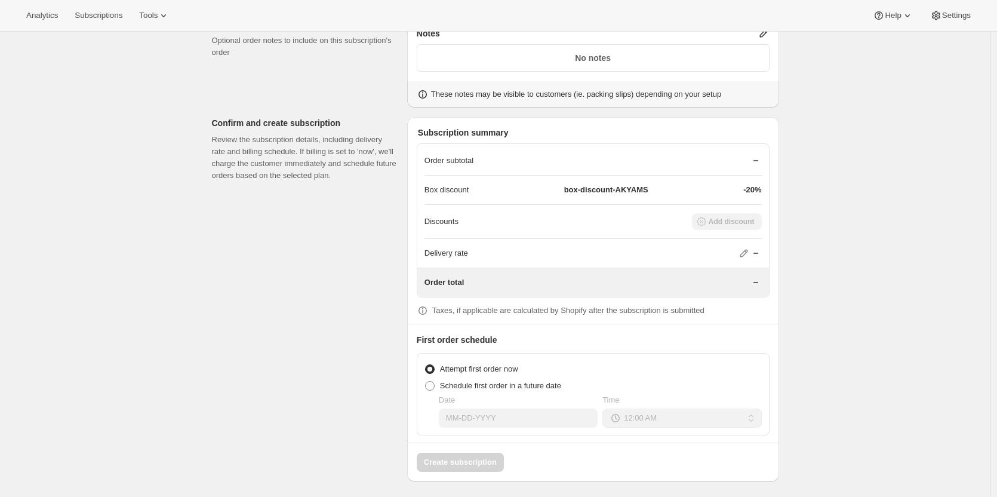
click at [460, 163] on p "Order subtotal" at bounding box center [448, 161] width 49 height 12
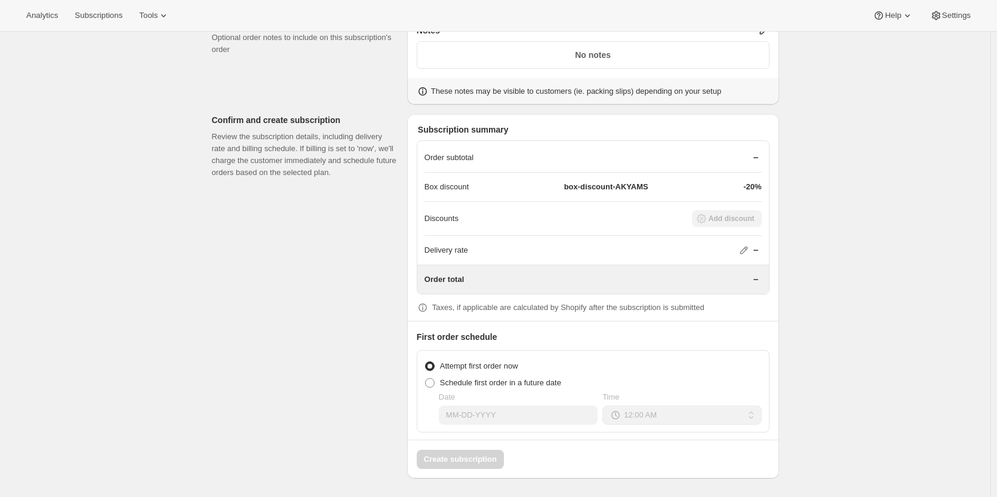
scroll to position [958, 0]
click at [431, 383] on span at bounding box center [430, 382] width 10 height 10
click at [426, 378] on input "Schedule first order in a future date" at bounding box center [425, 377] width 1 height 1
radio input "true"
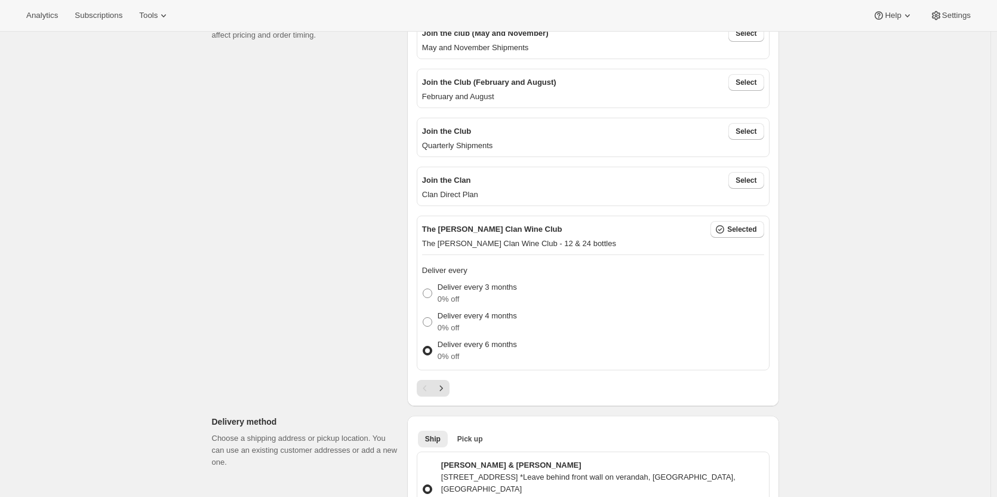
scroll to position [0, 0]
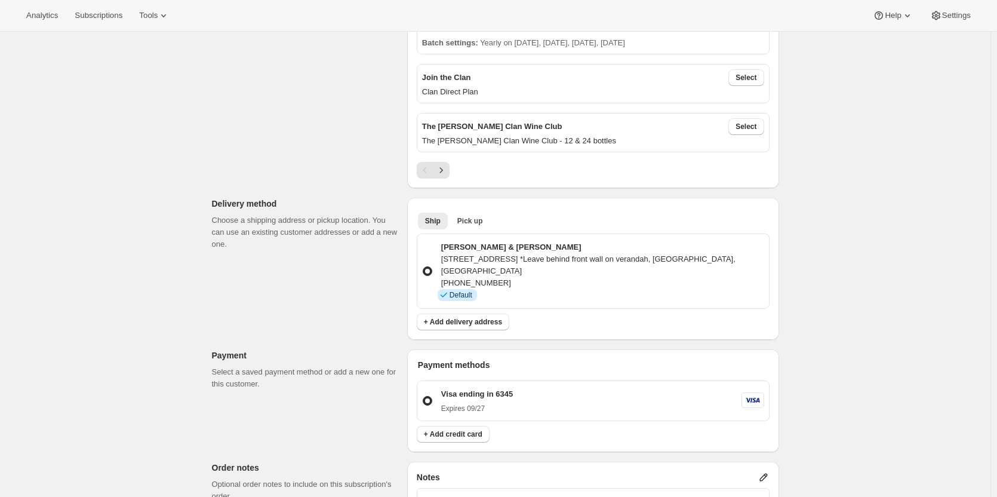
scroll to position [113, 0]
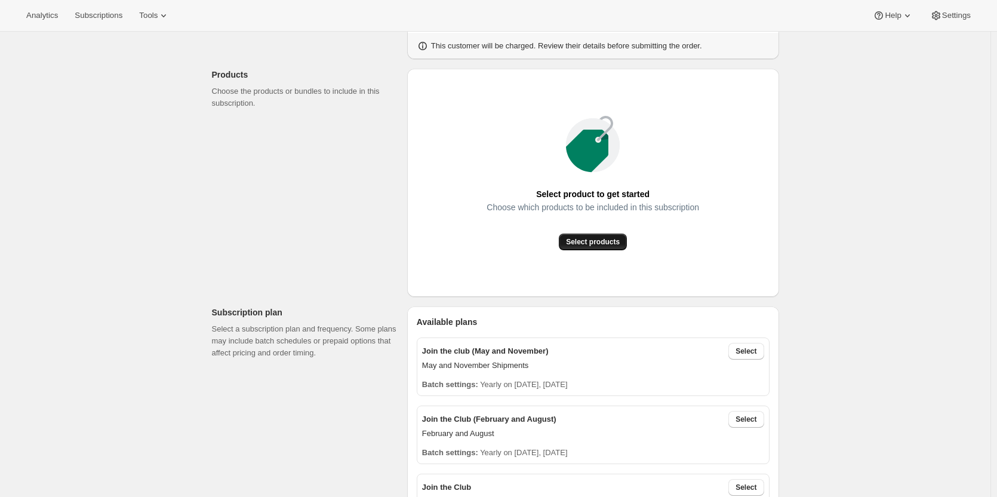
click at [589, 242] on span "Select products" at bounding box center [593, 242] width 54 height 10
